Goal: Task Accomplishment & Management: Use online tool/utility

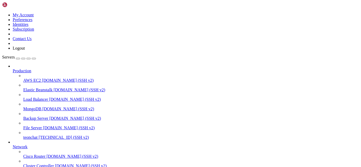
drag, startPoint x: 2, startPoint y: 295, endPoint x: 54, endPoint y: 409, distance: 125.1
drag, startPoint x: 78, startPoint y: 424, endPoint x: 61, endPoint y: 424, distance: 17.4
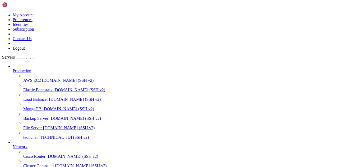
scroll to position [44, 0]
drag, startPoint x: 81, startPoint y: 426, endPoint x: 73, endPoint y: 426, distance: 8.2
drag, startPoint x: 95, startPoint y: 426, endPoint x: 79, endPoint y: 425, distance: 16.7
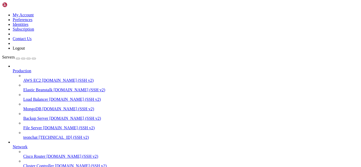
drag, startPoint x: 38, startPoint y: 420, endPoint x: 4, endPoint y: 317, distance: 107.8
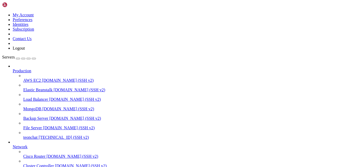
drag, startPoint x: 22, startPoint y: 385, endPoint x: 4, endPoint y: 403, distance: 24.7
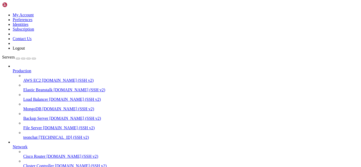
drag, startPoint x: 24, startPoint y: 309, endPoint x: 16, endPoint y: 362, distance: 53.8
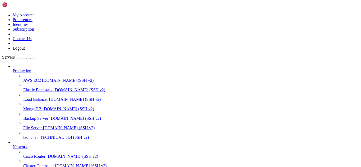
drag, startPoint x: 108, startPoint y: 405, endPoint x: 100, endPoint y: 411, distance: 10.0
drag, startPoint x: 88, startPoint y: 427, endPoint x: 64, endPoint y: 425, distance: 23.3
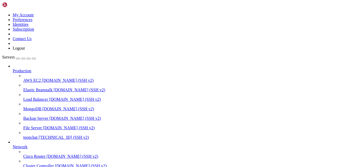
scroll to position [803, 0]
drag, startPoint x: 93, startPoint y: 425, endPoint x: 86, endPoint y: 426, distance: 6.4
drag, startPoint x: 24, startPoint y: 304, endPoint x: 15, endPoint y: 368, distance: 64.3
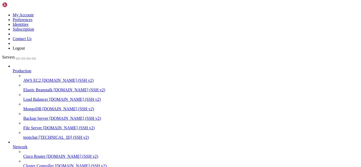
drag, startPoint x: 5, startPoint y: 314, endPoint x: 36, endPoint y: 369, distance: 63.4
drag, startPoint x: 4, startPoint y: 315, endPoint x: 66, endPoint y: 417, distance: 119.8
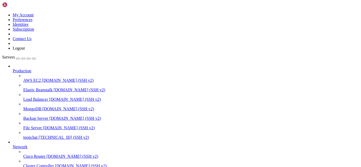
drag, startPoint x: 70, startPoint y: 333, endPoint x: 43, endPoint y: 386, distance: 59.5
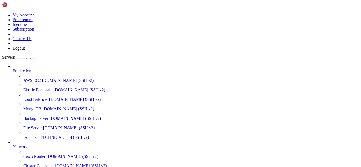
drag, startPoint x: 4, startPoint y: 407, endPoint x: 290, endPoint y: 419, distance: 286.3
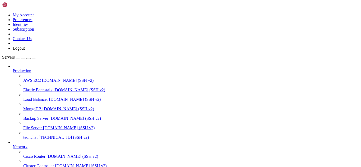
drag, startPoint x: 58, startPoint y: 426, endPoint x: 43, endPoint y: 419, distance: 16.7
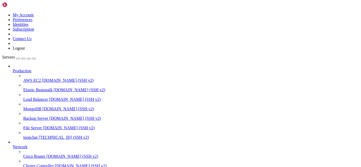
drag, startPoint x: 74, startPoint y: 426, endPoint x: 42, endPoint y: 424, distance: 32.3
drag, startPoint x: 63, startPoint y: 322, endPoint x: 48, endPoint y: 383, distance: 62.8
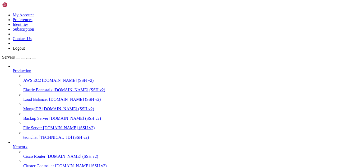
drag, startPoint x: 5, startPoint y: 355, endPoint x: 228, endPoint y: 421, distance: 232.9
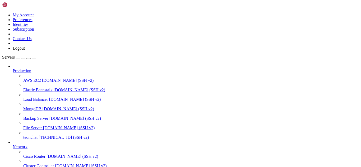
drag, startPoint x: 22, startPoint y: 350, endPoint x: 16, endPoint y: 343, distance: 9.4
drag, startPoint x: 16, startPoint y: 304, endPoint x: 118, endPoint y: 359, distance: 116.6
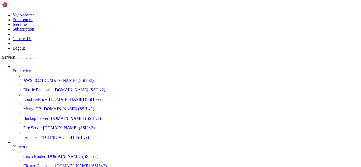
drag, startPoint x: 59, startPoint y: 409, endPoint x: 50, endPoint y: 416, distance: 11.8
drag, startPoint x: 48, startPoint y: 419, endPoint x: 30, endPoint y: 398, distance: 27.6
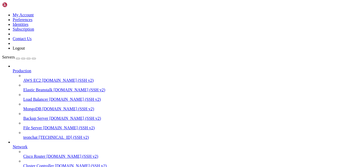
drag, startPoint x: 64, startPoint y: 426, endPoint x: 56, endPoint y: 421, distance: 9.5
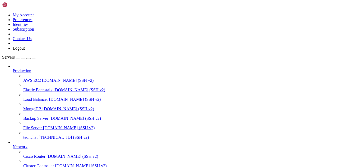
drag, startPoint x: 103, startPoint y: 335, endPoint x: 70, endPoint y: 378, distance: 54.3
drag, startPoint x: 5, startPoint y: 406, endPoint x: 98, endPoint y: 421, distance: 94.2
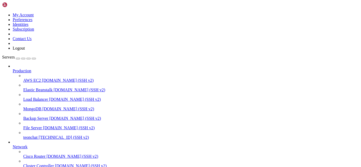
scroll to position [1655, 0]
drag, startPoint x: 24, startPoint y: 304, endPoint x: 15, endPoint y: 366, distance: 62.5
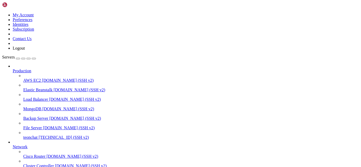
scroll to position [1680, 0]
drag, startPoint x: 50, startPoint y: 355, endPoint x: 43, endPoint y: 374, distance: 20.7
drag, startPoint x: 66, startPoint y: 425, endPoint x: 44, endPoint y: 385, distance: 45.5
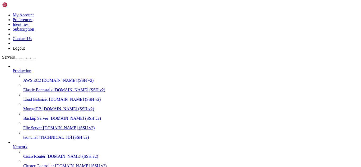
drag, startPoint x: 96, startPoint y: 421, endPoint x: 4, endPoint y: 403, distance: 93.3
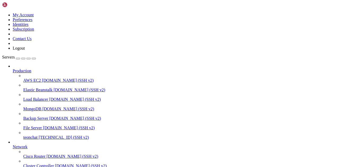
drag, startPoint x: 24, startPoint y: 314, endPoint x: 17, endPoint y: 370, distance: 56.7
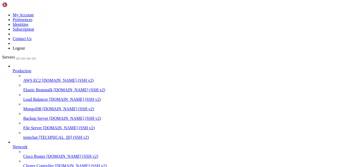
scroll to position [1862, 0]
drag, startPoint x: 99, startPoint y: 421, endPoint x: 4, endPoint y: 411, distance: 95.4
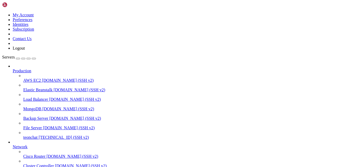
scroll to position [1869, 0]
drag, startPoint x: 22, startPoint y: 305, endPoint x: 15, endPoint y: 321, distance: 17.5
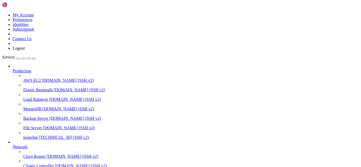
scroll to position [1873, 0]
drag, startPoint x: 50, startPoint y: 322, endPoint x: 24, endPoint y: 371, distance: 56.0
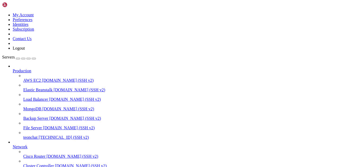
drag, startPoint x: 4, startPoint y: 410, endPoint x: 96, endPoint y: 421, distance: 92.7
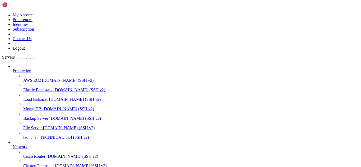
drag, startPoint x: 38, startPoint y: 314, endPoint x: 25, endPoint y: 371, distance: 58.4
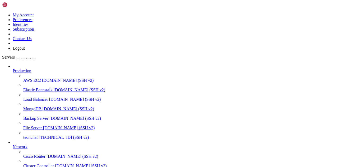
scroll to position [5, 1]
drag, startPoint x: 96, startPoint y: 418, endPoint x: 4, endPoint y: 407, distance: 92.2
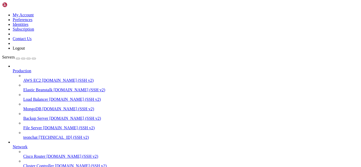
type input "/root/meuapp/flaskmkdir/oficial/app_delivery/attached_assets"
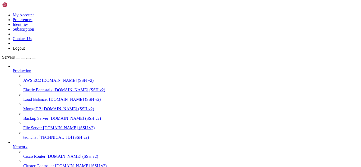
drag, startPoint x: 102, startPoint y: 89, endPoint x: 79, endPoint y: 24, distance: 69.1
type textarea "gunicorn>=23.0.0 flask-login>=0.6.3"
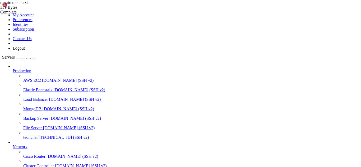
drag, startPoint x: 66, startPoint y: 362, endPoint x: 52, endPoint y: 369, distance: 15.1
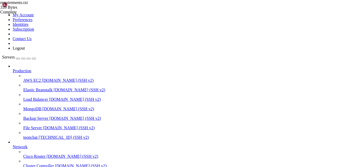
scroll to position [1991, 0]
drag, startPoint x: 107, startPoint y: 411, endPoint x: 75, endPoint y: 396, distance: 35.6
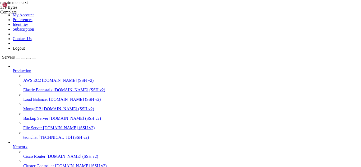
drag, startPoint x: 59, startPoint y: 313, endPoint x: 45, endPoint y: 387, distance: 75.4
drag, startPoint x: 46, startPoint y: 379, endPoint x: 31, endPoint y: 377, distance: 14.7
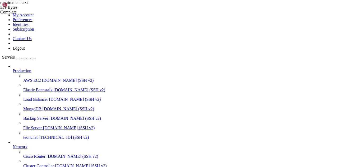
scroll to position [2325, 0]
drag, startPoint x: 7, startPoint y: 334, endPoint x: 21, endPoint y: 342, distance: 15.9
drag, startPoint x: 4, startPoint y: 334, endPoint x: 12, endPoint y: 343, distance: 12.7
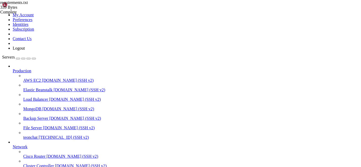
drag, startPoint x: 4, startPoint y: 334, endPoint x: 53, endPoint y: 418, distance: 96.9
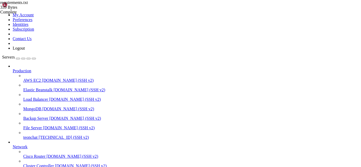
drag, startPoint x: 4, startPoint y: 322, endPoint x: 99, endPoint y: 411, distance: 130.0
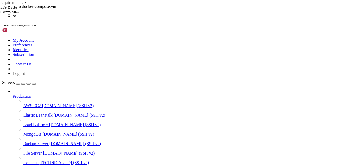
scroll to position [2328, 0]
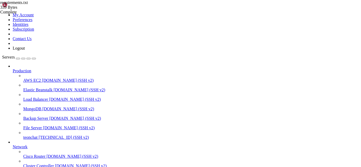
drag, startPoint x: 7, startPoint y: 333, endPoint x: 96, endPoint y: 342, distance: 89.2
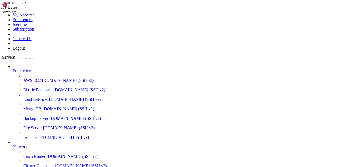
scroll to position [2336, 0]
drag, startPoint x: 12, startPoint y: 333, endPoint x: 121, endPoint y: 346, distance: 110.3
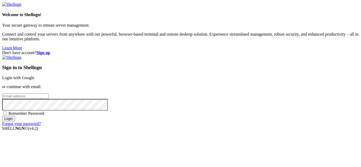
click at [34, 76] on link "Login with Google" at bounding box center [18, 78] width 32 height 4
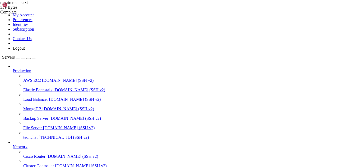
scroll to position [2502, 0]
drag, startPoint x: 56, startPoint y: 433, endPoint x: 47, endPoint y: 432, distance: 8.5
drag, startPoint x: 49, startPoint y: 431, endPoint x: 33, endPoint y: 414, distance: 23.4
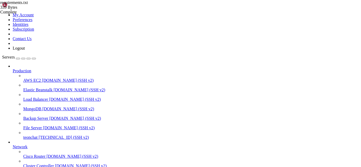
type input "/"
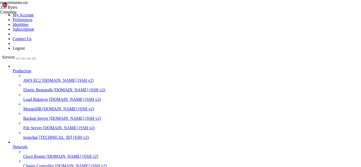
click at [38, 135] on span "teonchat" at bounding box center [30, 137] width 14 height 4
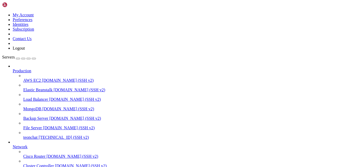
type input "/root/meuapp/flaskmkdir/oficial/app_delivery/templates"
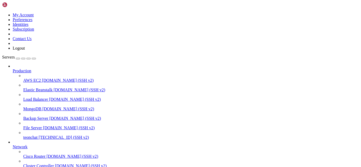
drag, startPoint x: 74, startPoint y: 316, endPoint x: 61, endPoint y: 363, distance: 48.7
drag, startPoint x: 4, startPoint y: 430, endPoint x: 191, endPoint y: 429, distance: 186.9
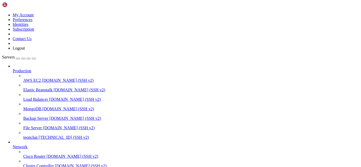
drag, startPoint x: 287, startPoint y: 431, endPoint x: 4, endPoint y: 428, distance: 282.7
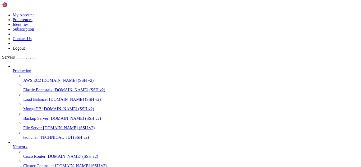
scroll to position [2569, 0]
drag, startPoint x: 4, startPoint y: 423, endPoint x: 76, endPoint y: 431, distance: 73.0
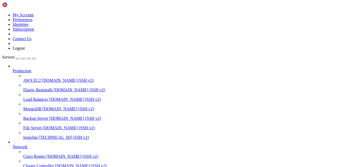
scroll to position [2584, 0]
drag, startPoint x: 62, startPoint y: 434, endPoint x: 52, endPoint y: 434, distance: 10.0
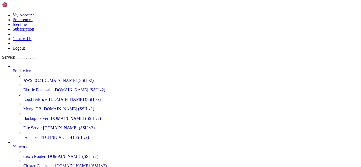
scroll to position [2802, 0]
drag, startPoint x: 21, startPoint y: 314, endPoint x: 15, endPoint y: 369, distance: 54.8
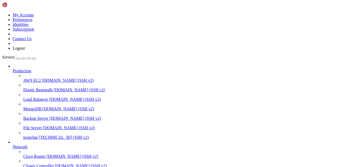
drag, startPoint x: 70, startPoint y: 409, endPoint x: 158, endPoint y: 400, distance: 88.2
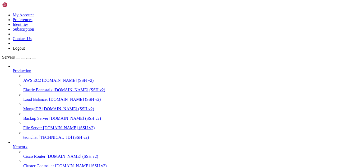
type input "/root/meuapp/flaskmkdir/oficial/app_delivery"
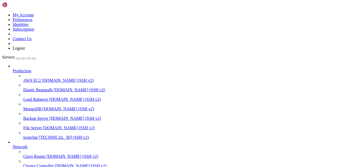
drag, startPoint x: 173, startPoint y: 434, endPoint x: 123, endPoint y: 435, distance: 49.7
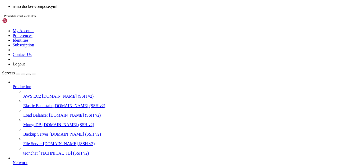
scroll to position [3357, 0]
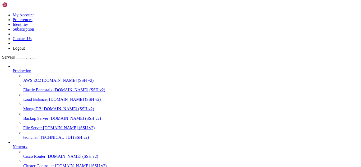
drag, startPoint x: 90, startPoint y: 373, endPoint x: 75, endPoint y: 396, distance: 27.3
drag, startPoint x: 141, startPoint y: 437, endPoint x: 240, endPoint y: 429, distance: 99.7
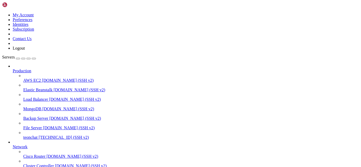
drag, startPoint x: 98, startPoint y: 343, endPoint x: 62, endPoint y: 386, distance: 56.3
drag, startPoint x: 10, startPoint y: 355, endPoint x: 104, endPoint y: 371, distance: 94.8
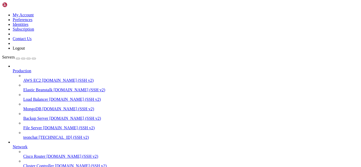
drag, startPoint x: 13, startPoint y: 355, endPoint x: 102, endPoint y: 385, distance: 93.6
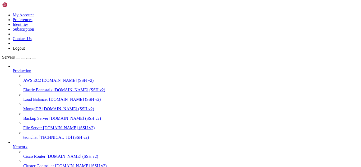
scroll to position [4212, 0]
drag, startPoint x: 10, startPoint y: 356, endPoint x: 111, endPoint y: 378, distance: 103.5
drag, startPoint x: 57, startPoint y: 433, endPoint x: 44, endPoint y: 437, distance: 14.2
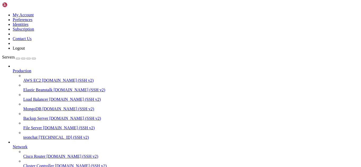
drag, startPoint x: 73, startPoint y: 433, endPoint x: 65, endPoint y: 433, distance: 7.7
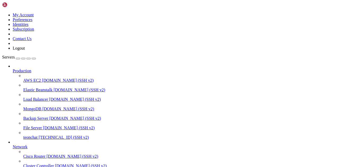
drag, startPoint x: 49, startPoint y: 436, endPoint x: 35, endPoint y: 417, distance: 22.9
drag, startPoint x: 5, startPoint y: 382, endPoint x: 65, endPoint y: 435, distance: 80.2
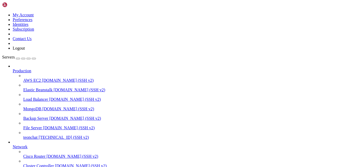
drag, startPoint x: 60, startPoint y: 435, endPoint x: 45, endPoint y: 438, distance: 15.5
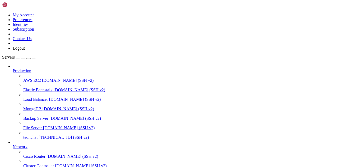
drag, startPoint x: 54, startPoint y: 434, endPoint x: 5, endPoint y: 329, distance: 115.7
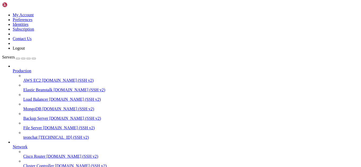
type input "/root/meuapp/flaskmkdir/oficial/app_delivery/attached_assets"
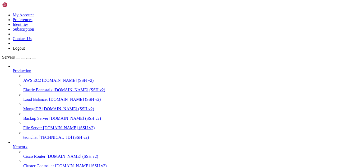
drag, startPoint x: 18, startPoint y: 354, endPoint x: 118, endPoint y: 375, distance: 102.8
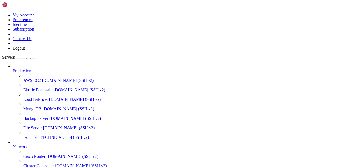
click at [38, 135] on span "teonchat" at bounding box center [30, 137] width 14 height 4
drag, startPoint x: 0, startPoint y: 0, endPoint x: 40, endPoint y: 126, distance: 131.7
click at [38, 135] on span "teonchat" at bounding box center [30, 137] width 14 height 4
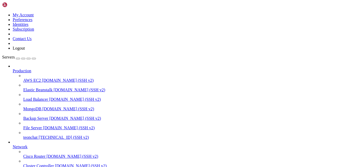
scroll to position [19, 0]
drag, startPoint x: 40, startPoint y: 397, endPoint x: 77, endPoint y: 411, distance: 39.9
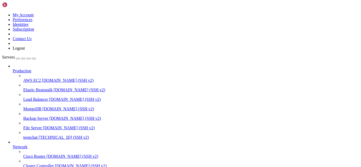
drag, startPoint x: 55, startPoint y: 425, endPoint x: 46, endPoint y: 427, distance: 9.1
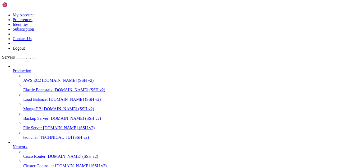
drag, startPoint x: 57, startPoint y: 424, endPoint x: 52, endPoint y: 423, distance: 4.3
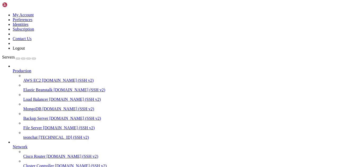
drag, startPoint x: 42, startPoint y: 424, endPoint x: 32, endPoint y: 421, distance: 10.0
drag, startPoint x: 48, startPoint y: 426, endPoint x: 40, endPoint y: 423, distance: 8.4
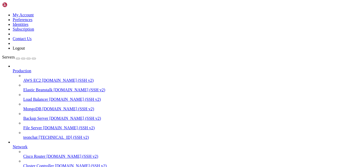
scroll to position [348, 0]
drag, startPoint x: 41, startPoint y: 425, endPoint x: 5, endPoint y: 374, distance: 62.6
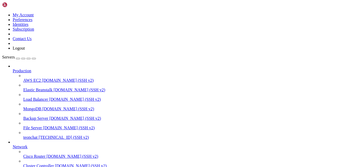
scroll to position [366, 0]
drag, startPoint x: 45, startPoint y: 425, endPoint x: 36, endPoint y: 427, distance: 9.2
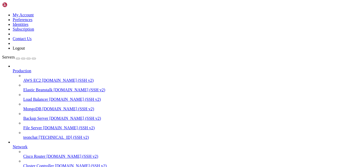
scroll to position [640, 0]
drag, startPoint x: 49, startPoint y: 426, endPoint x: 196, endPoint y: 423, distance: 146.2
drag, startPoint x: 58, startPoint y: 425, endPoint x: 46, endPoint y: 421, distance: 12.4
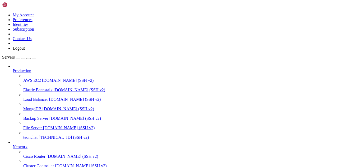
drag, startPoint x: 56, startPoint y: 425, endPoint x: 51, endPoint y: 426, distance: 5.6
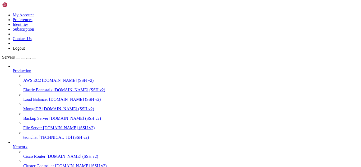
scroll to position [1181, 0]
drag, startPoint x: 50, startPoint y: 423, endPoint x: 44, endPoint y: 422, distance: 6.5
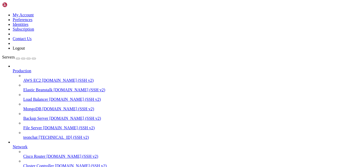
scroll to position [1370, 0]
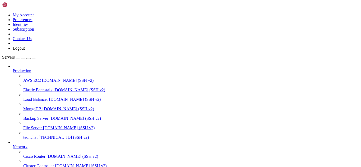
scroll to position [1436, 0]
drag, startPoint x: 3, startPoint y: 353, endPoint x: 34, endPoint y: 398, distance: 53.6
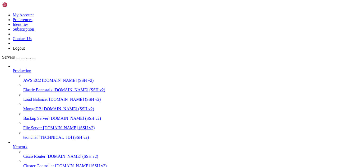
drag, startPoint x: 4, startPoint y: 359, endPoint x: 231, endPoint y: 421, distance: 235.5
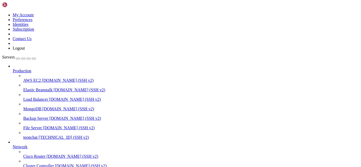
drag, startPoint x: 65, startPoint y: 426, endPoint x: 52, endPoint y: 424, distance: 13.6
drag, startPoint x: 5, startPoint y: 363, endPoint x: 8, endPoint y: 368, distance: 5.9
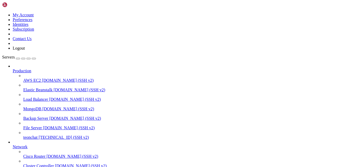
drag, startPoint x: 5, startPoint y: 362, endPoint x: 26, endPoint y: 374, distance: 24.4
drag, startPoint x: 4, startPoint y: 361, endPoint x: 233, endPoint y: 420, distance: 236.0
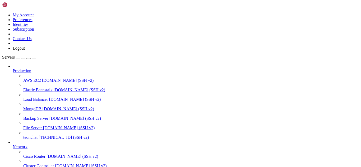
scroll to position [3950, 0]
